Goal: Task Accomplishment & Management: Use online tool/utility

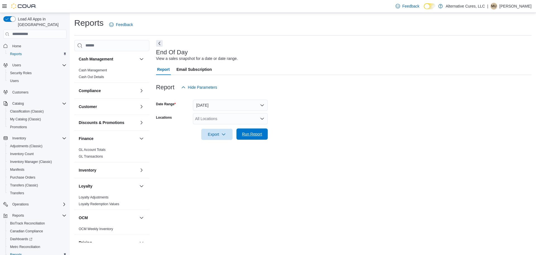
click at [255, 137] on span "Run Report" at bounding box center [252, 133] width 25 height 11
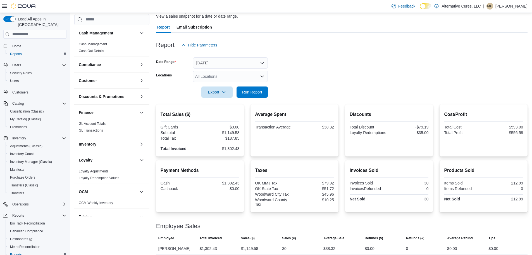
scroll to position [46, 0]
